Goal: Task Accomplishment & Management: Manage account settings

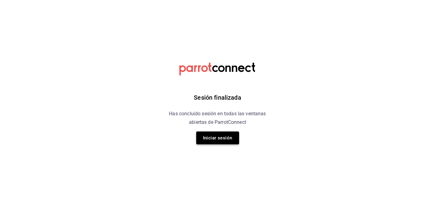
click at [230, 134] on button "Iniciar sesión" at bounding box center [217, 138] width 43 height 13
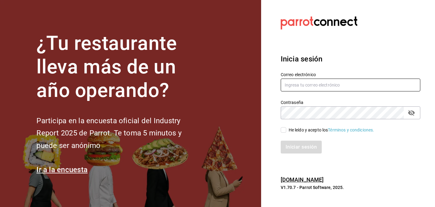
click at [336, 85] on input "text" at bounding box center [350, 85] width 139 height 13
type input "[PERSON_NAME][EMAIL_ADDRESS][DOMAIN_NAME]"
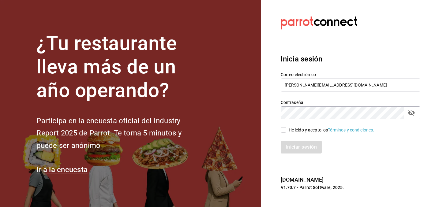
click at [289, 127] on div "He leído y acepto los Términos y condiciones." at bounding box center [331, 130] width 86 height 6
click at [286, 127] on input "He leído y acepto los Términos y condiciones." at bounding box center [284, 130] width 6 height 6
checkbox input "true"
click at [311, 156] on div "Inicia sesión Correo electrónico [PERSON_NAME][EMAIL_ADDRESS][DOMAIN_NAME] Cont…" at bounding box center [350, 103] width 139 height 115
click at [312, 148] on button "Iniciar sesión" at bounding box center [302, 147] width 42 height 13
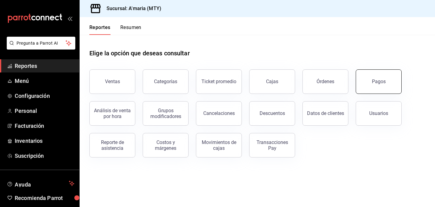
click at [386, 84] on button "Pagos" at bounding box center [378, 81] width 46 height 24
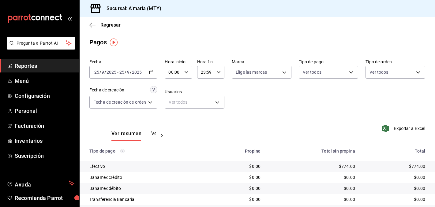
click at [154, 70] on div "2025-09-25 25 / 9 / 2025 - 2025-09-25 25 / 9 / 2025" at bounding box center [123, 72] width 68 height 13
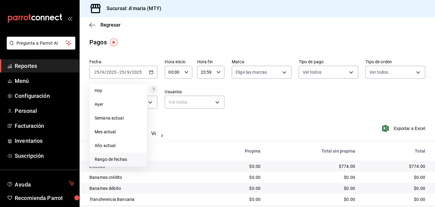
click at [119, 163] on li "Rango de fechas" at bounding box center [118, 160] width 57 height 14
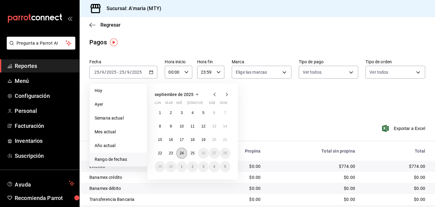
click at [184, 154] on button "24" at bounding box center [181, 153] width 11 height 11
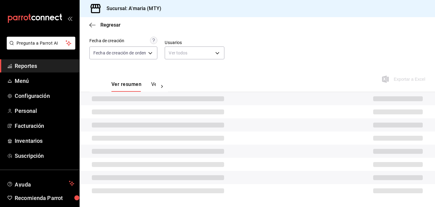
scroll to position [30, 0]
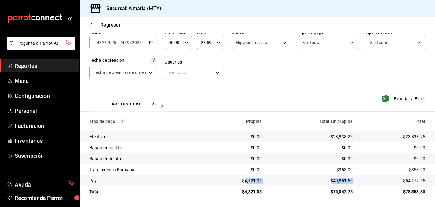
drag, startPoint x: 247, startPoint y: 181, endPoint x: 271, endPoint y: 184, distance: 24.4
click at [271, 184] on tr "Pay $4,321.05 $49,851.50 $54,172.55" at bounding box center [257, 180] width 355 height 11
copy tr "4,321.05 $49,851.50"
click at [271, 184] on td "$49,851.50" at bounding box center [312, 180] width 91 height 11
drag, startPoint x: 244, startPoint y: 180, endPoint x: 264, endPoint y: 184, distance: 20.0
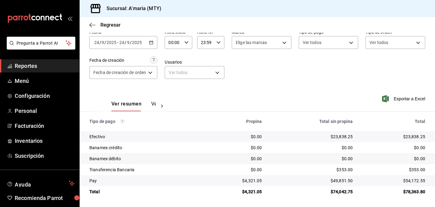
click at [264, 184] on td "$4,321.05" at bounding box center [236, 180] width 62 height 11
drag, startPoint x: 246, startPoint y: 181, endPoint x: 265, endPoint y: 181, distance: 19.0
click at [265, 181] on td "$4,321.05" at bounding box center [236, 180] width 62 height 11
copy div "4,321.05"
